Goal: Contribute content: Add original content to the website for others to see

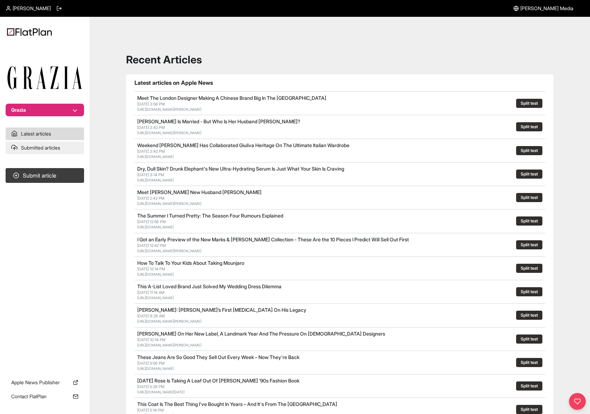
click at [36, 143] on link "Submitted articles" at bounding box center [45, 148] width 78 height 13
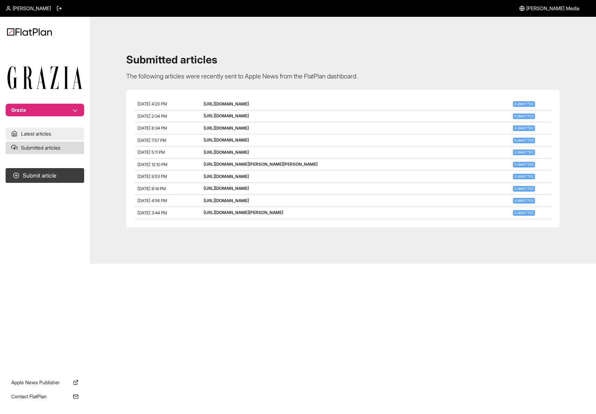
click at [37, 137] on link "Latest articles" at bounding box center [45, 134] width 78 height 13
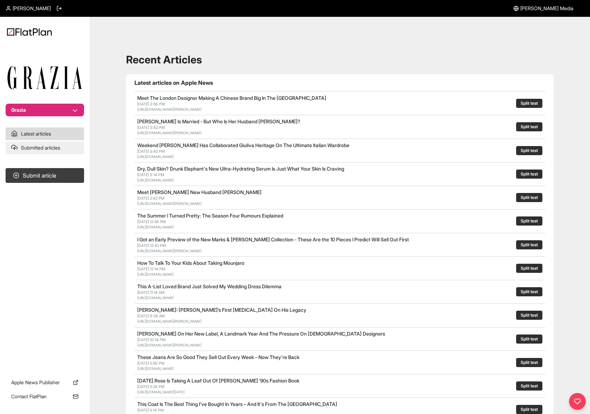
click at [38, 148] on link "Submitted articles" at bounding box center [45, 148] width 78 height 13
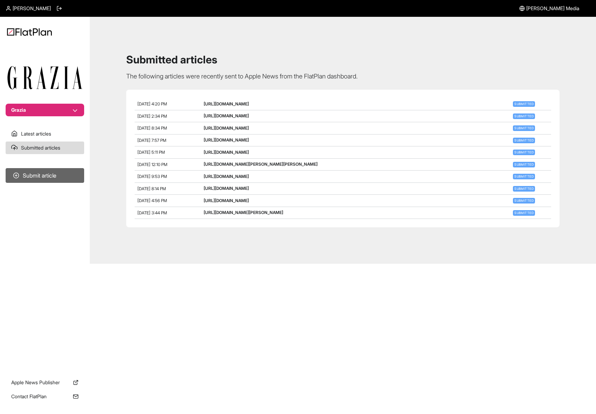
click at [57, 172] on button "Submit article" at bounding box center [45, 175] width 78 height 15
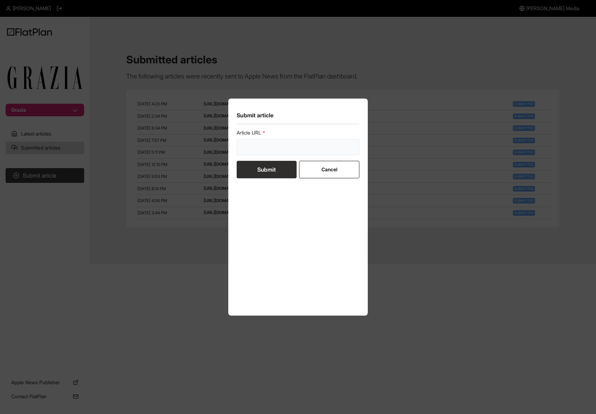
click at [269, 146] on input "url" at bounding box center [297, 147] width 123 height 16
paste input "[URL][DOMAIN_NAME]"
type input "[URL][DOMAIN_NAME]"
click at [273, 170] on button "Submit" at bounding box center [266, 170] width 60 height 18
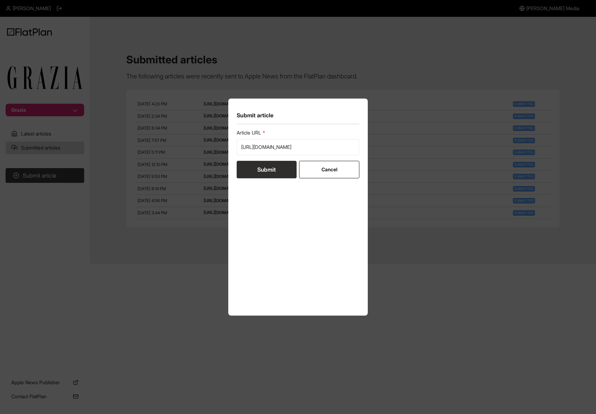
scroll to position [0, 0]
